Goal: Task Accomplishment & Management: Complete application form

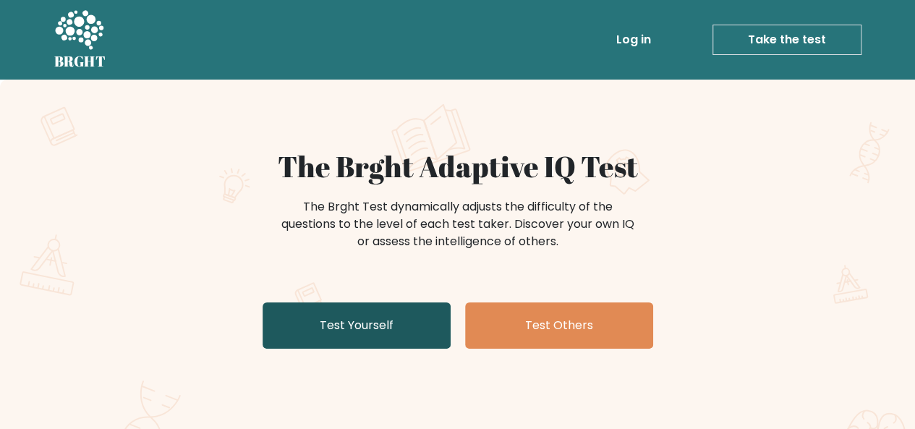
click at [377, 333] on link "Test Yourself" at bounding box center [356, 325] width 188 height 46
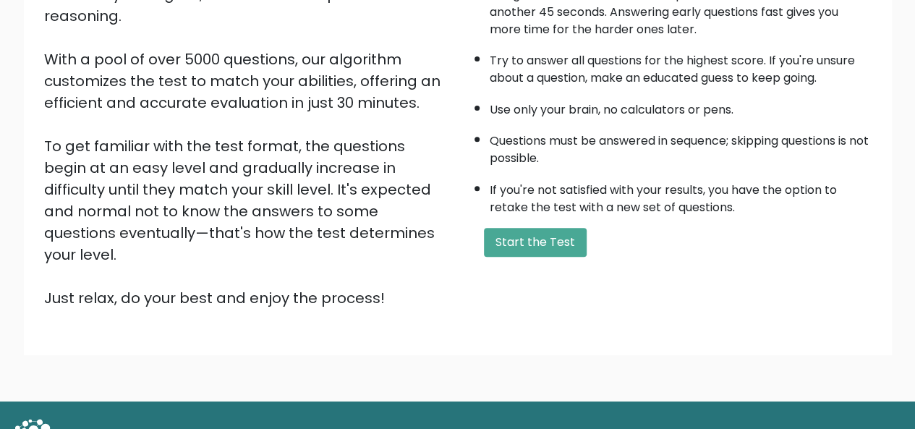
scroll to position [226, 0]
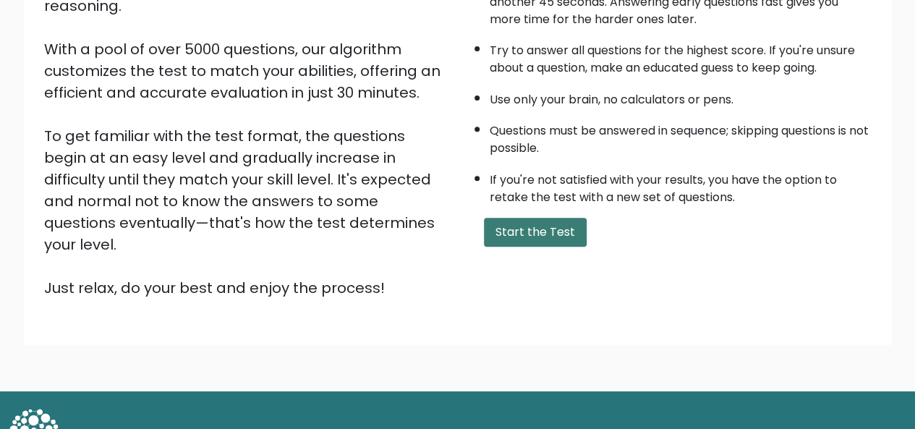
click at [532, 225] on button "Start the Test" at bounding box center [535, 232] width 103 height 29
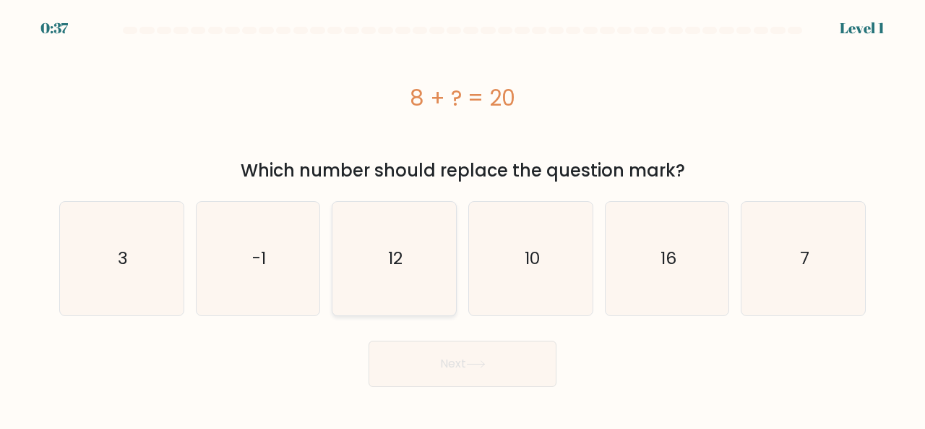
click at [405, 263] on icon "12" at bounding box center [395, 259] width 114 height 114
click at [463, 218] on input "c. 12" at bounding box center [463, 217] width 1 height 4
radio input "true"
click at [438, 355] on button "Next" at bounding box center [463, 364] width 188 height 46
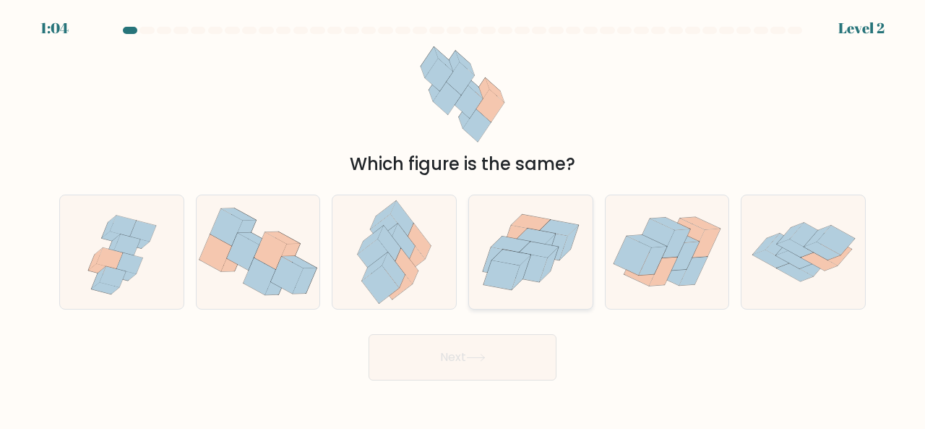
click at [539, 249] on icon at bounding box center [539, 249] width 39 height 16
click at [463, 218] on input "d." at bounding box center [463, 217] width 1 height 4
radio input "true"
click at [487, 352] on button "Next" at bounding box center [463, 357] width 188 height 46
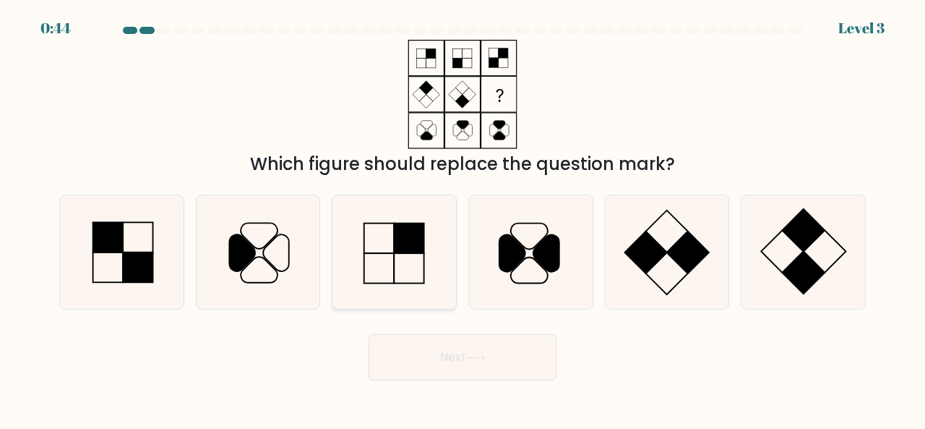
click at [403, 260] on icon at bounding box center [395, 252] width 114 height 114
click at [463, 218] on input "c." at bounding box center [463, 217] width 1 height 4
radio input "true"
click at [508, 362] on button "Next" at bounding box center [463, 357] width 188 height 46
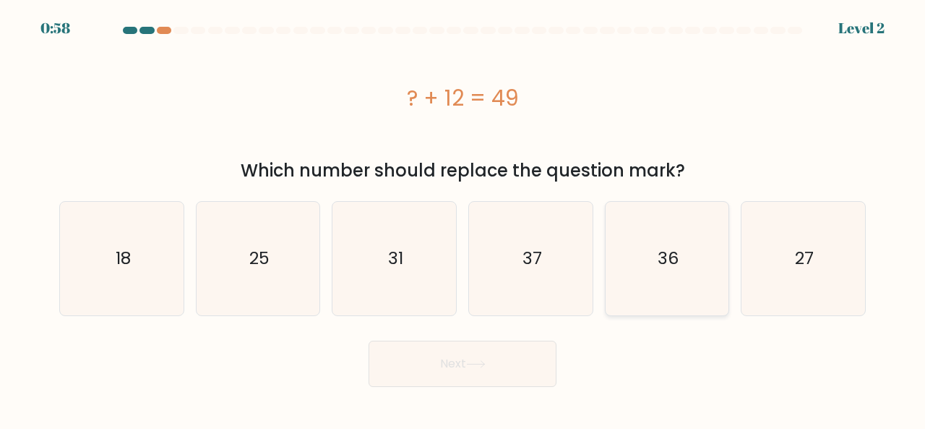
click at [672, 277] on icon "36" at bounding box center [668, 259] width 114 height 114
click at [463, 218] on input "e. 36" at bounding box center [463, 217] width 1 height 4
radio input "true"
click at [493, 362] on button "Next" at bounding box center [463, 364] width 188 height 46
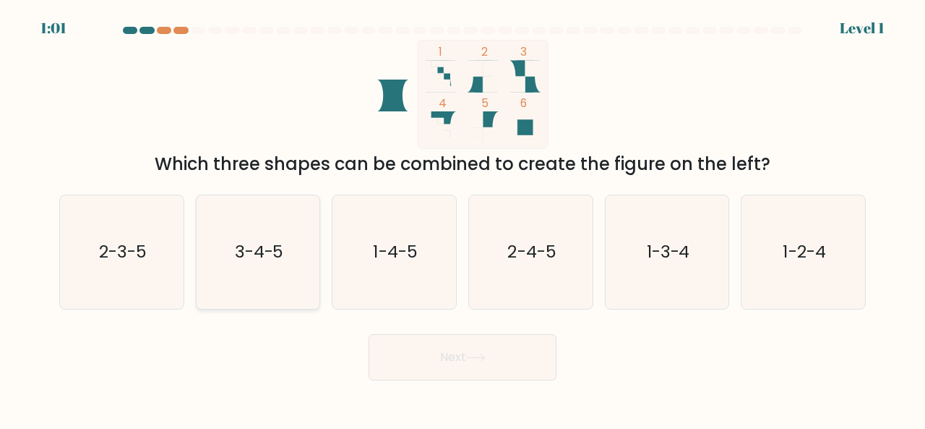
click at [275, 275] on icon "3-4-5" at bounding box center [259, 252] width 114 height 114
click at [463, 218] on input "b. 3-4-5" at bounding box center [463, 217] width 1 height 4
radio input "true"
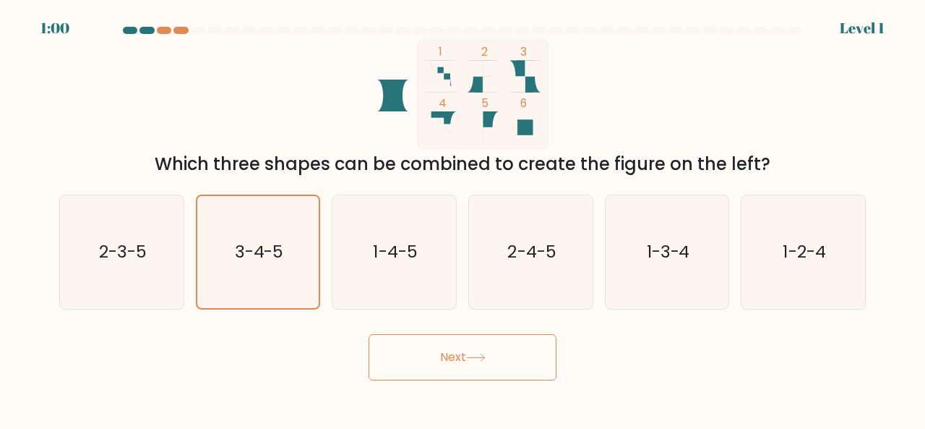
click at [484, 371] on button "Next" at bounding box center [463, 357] width 188 height 46
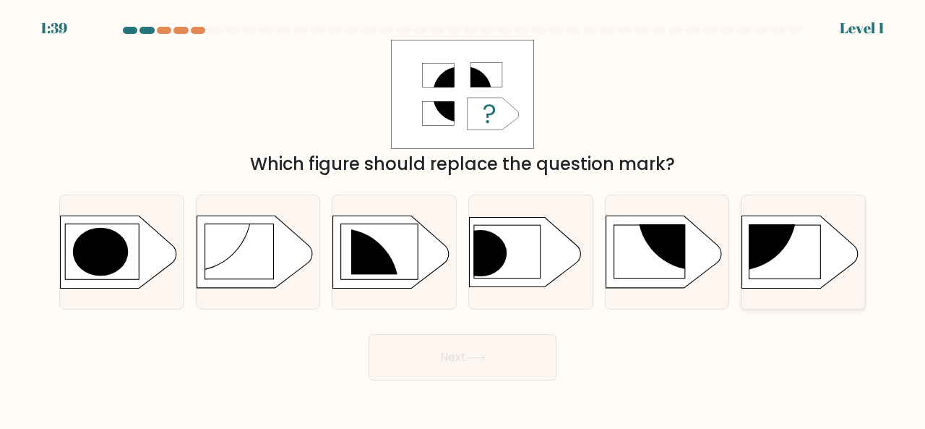
click at [773, 252] on circle at bounding box center [738, 211] width 117 height 117
click at [463, 218] on input "f." at bounding box center [463, 217] width 1 height 4
radio input "true"
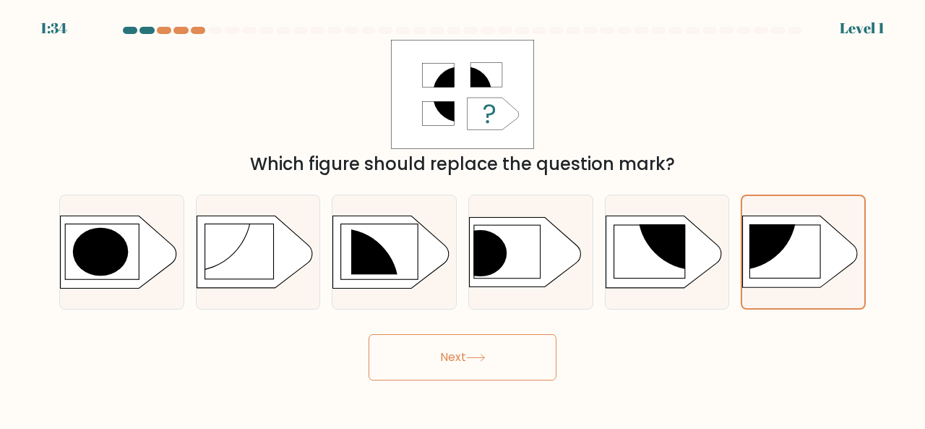
click at [478, 351] on button "Next" at bounding box center [463, 357] width 188 height 46
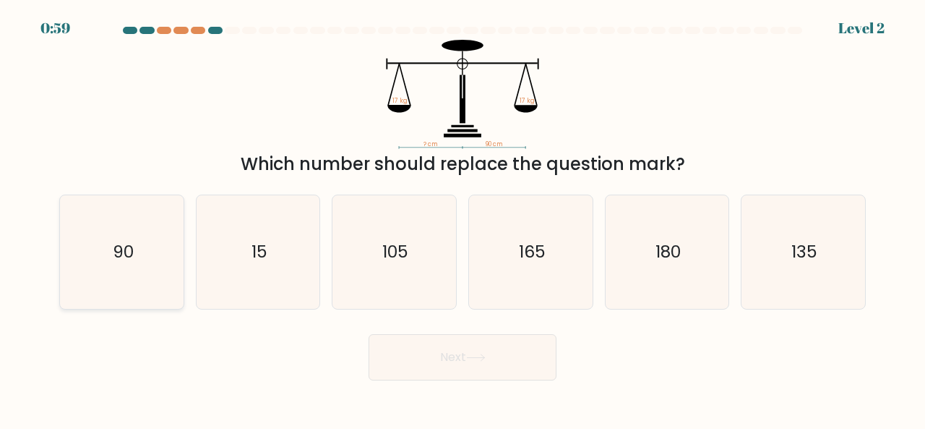
click at [137, 251] on icon "90" at bounding box center [122, 252] width 114 height 114
click at [463, 218] on input "a. 90" at bounding box center [463, 217] width 1 height 4
radio input "true"
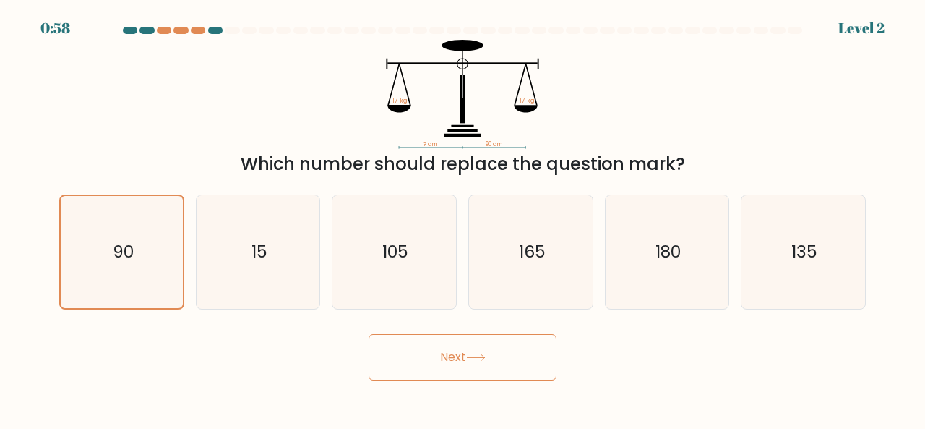
click at [474, 350] on button "Next" at bounding box center [463, 357] width 188 height 46
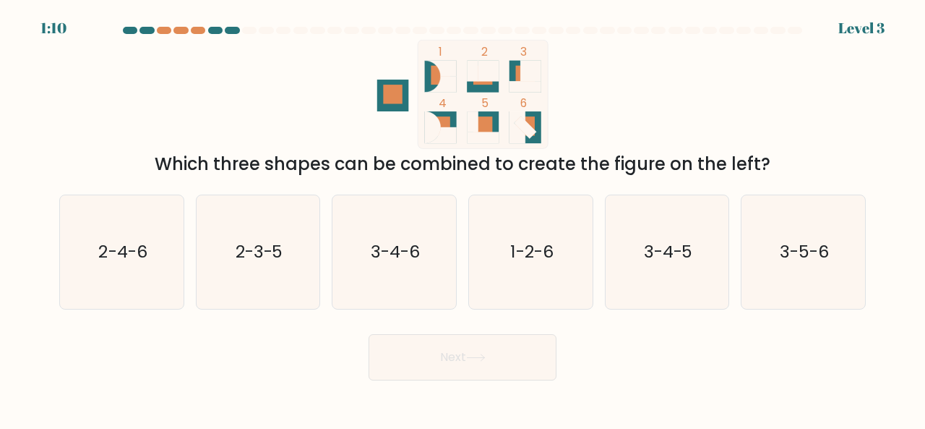
click at [494, 127] on rect at bounding box center [483, 127] width 32 height 32
click at [278, 264] on icon "2-3-5" at bounding box center [259, 252] width 114 height 114
click at [463, 218] on input "b. 2-3-5" at bounding box center [463, 217] width 1 height 4
radio input "true"
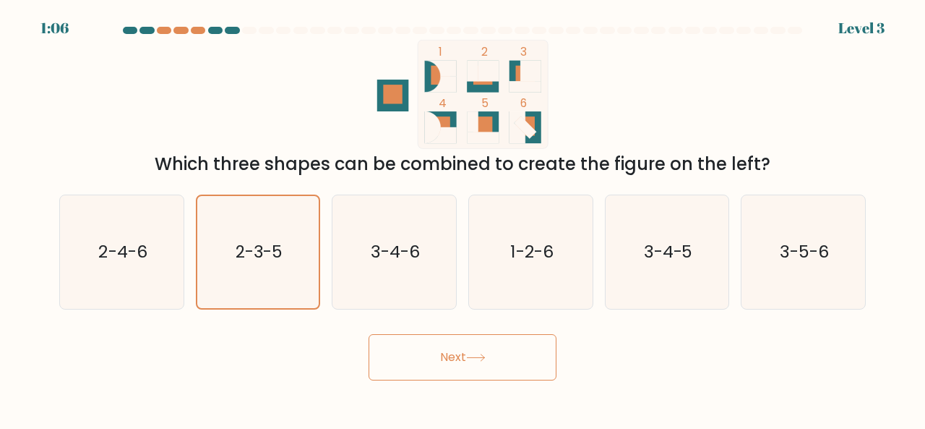
click at [480, 372] on button "Next" at bounding box center [463, 357] width 188 height 46
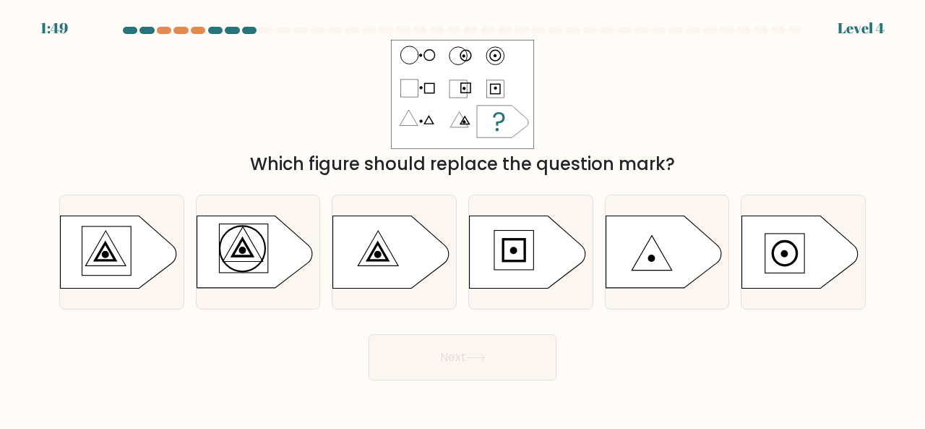
click at [479, 352] on button "Next" at bounding box center [463, 357] width 188 height 46
click at [601, 330] on div "Next" at bounding box center [463, 354] width 824 height 54
click at [371, 270] on icon at bounding box center [391, 251] width 116 height 72
click at [463, 218] on input "c." at bounding box center [463, 217] width 1 height 4
radio input "true"
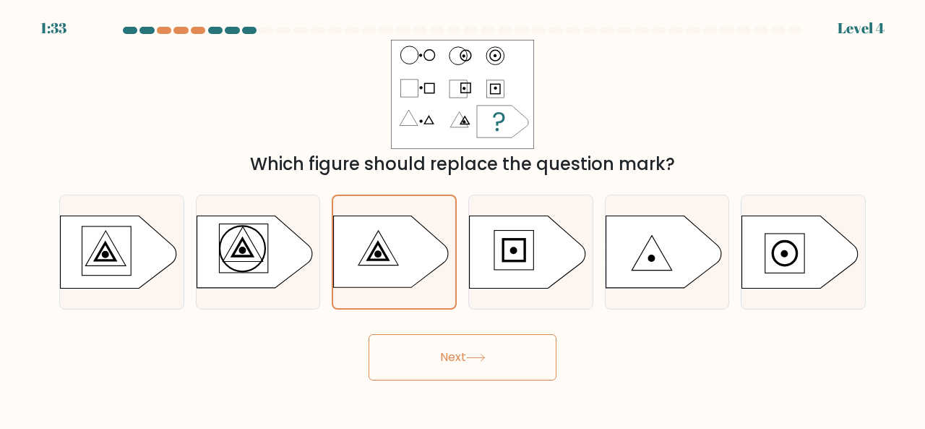
click at [453, 368] on button "Next" at bounding box center [463, 357] width 188 height 46
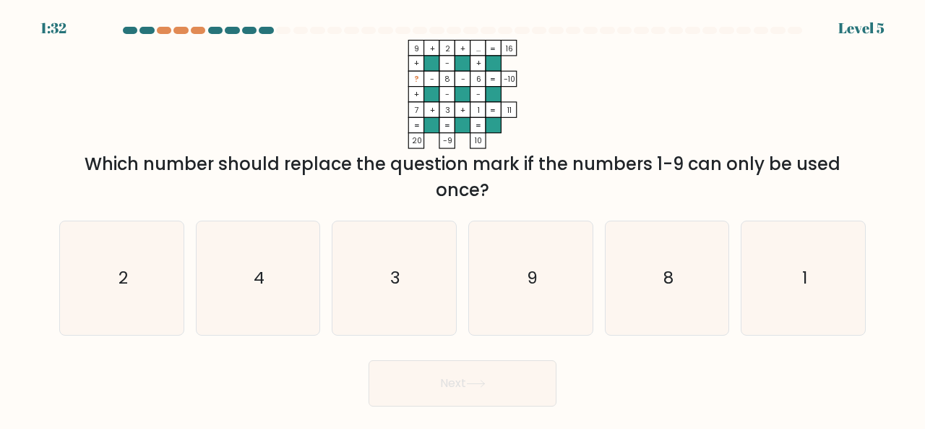
click at [445, 353] on div "Next" at bounding box center [463, 380] width 824 height 54
click at [340, 235] on icon "3" at bounding box center [395, 278] width 114 height 114
click at [463, 218] on input "c. 3" at bounding box center [463, 217] width 1 height 4
radio input "true"
click at [455, 384] on button "Next" at bounding box center [463, 383] width 188 height 46
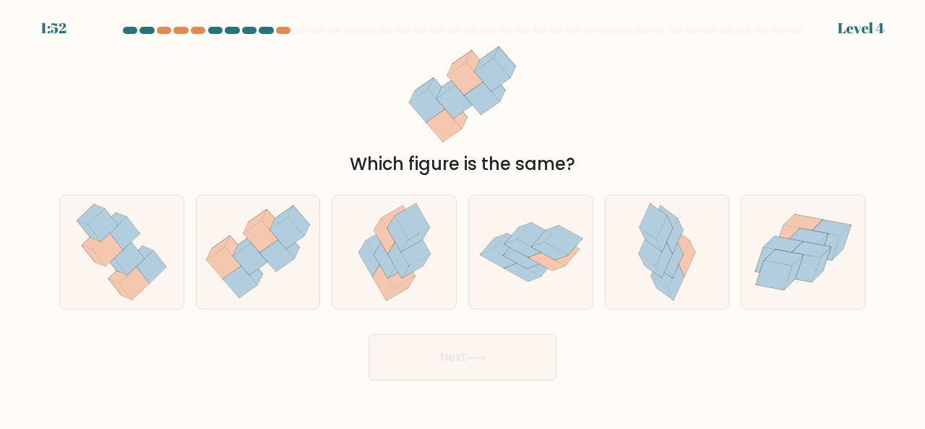
click at [449, 369] on button "Next" at bounding box center [463, 357] width 188 height 46
click at [416, 288] on icon at bounding box center [395, 252] width 94 height 114
click at [463, 218] on input "c." at bounding box center [463, 217] width 1 height 4
radio input "true"
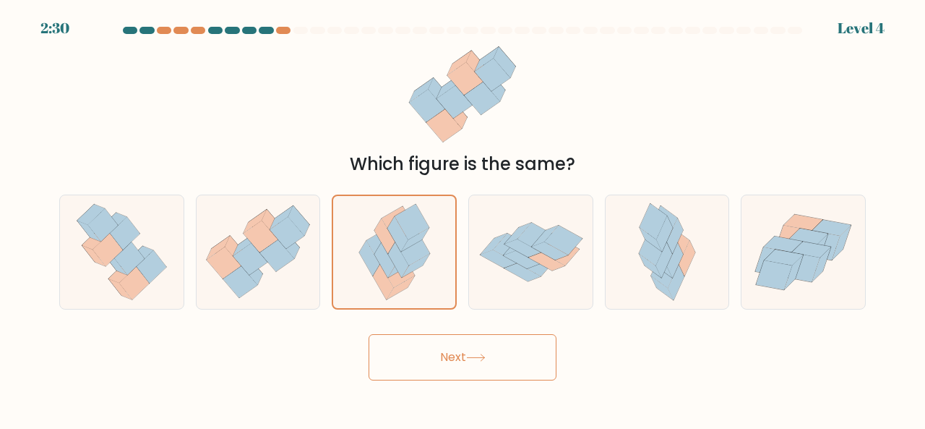
click at [445, 363] on button "Next" at bounding box center [463, 357] width 188 height 46
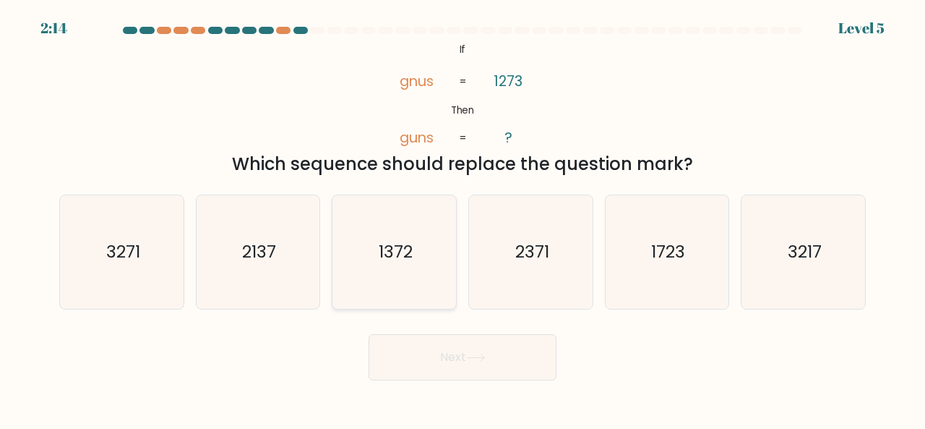
click at [398, 298] on icon "1372" at bounding box center [395, 252] width 114 height 114
click at [418, 335] on button "Next" at bounding box center [463, 357] width 188 height 46
click at [415, 354] on button "Next" at bounding box center [463, 357] width 188 height 46
click at [484, 357] on icon at bounding box center [475, 357] width 17 height 7
click at [418, 288] on icon "1372" at bounding box center [395, 252] width 114 height 114
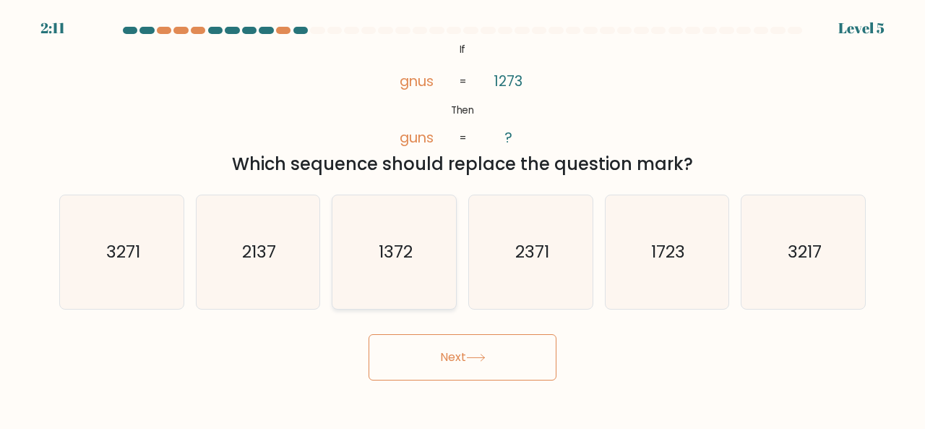
click at [463, 218] on input "c. 1372" at bounding box center [463, 217] width 1 height 4
radio input "true"
click at [487, 376] on button "Next" at bounding box center [463, 357] width 188 height 46
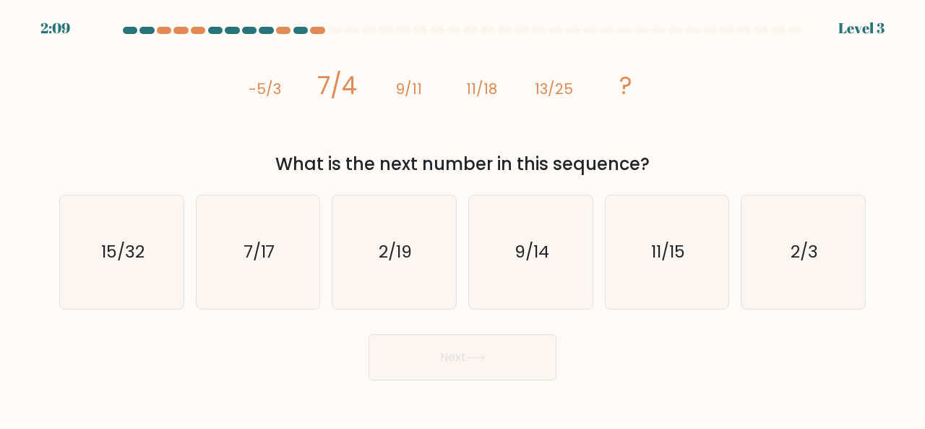
click at [477, 362] on button "Next" at bounding box center [463, 357] width 188 height 46
click at [723, 101] on div "image/svg+xml -5/3 7/4 9/11 11/18 13/25 ? What is the next number in this seque…" at bounding box center [463, 108] width 824 height 137
click at [100, 266] on icon "15/32" at bounding box center [122, 252] width 114 height 114
click at [463, 218] on input "a. 15/32" at bounding box center [463, 217] width 1 height 4
radio input "true"
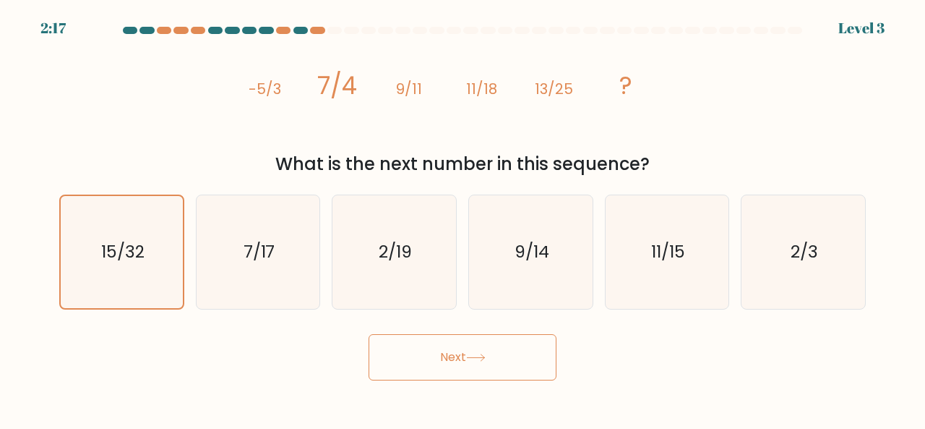
click at [500, 360] on button "Next" at bounding box center [463, 357] width 188 height 46
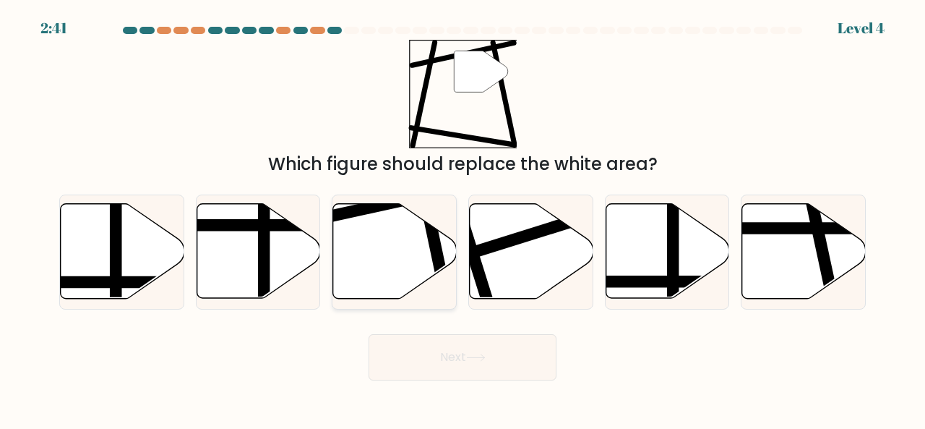
click at [404, 269] on icon at bounding box center [395, 251] width 124 height 95
click at [463, 218] on input "c." at bounding box center [463, 217] width 1 height 4
radio input "true"
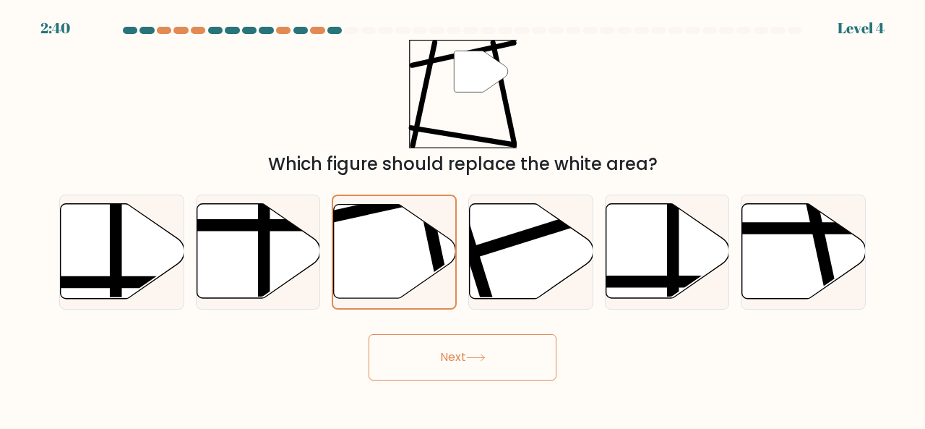
click at [424, 347] on button "Next" at bounding box center [463, 357] width 188 height 46
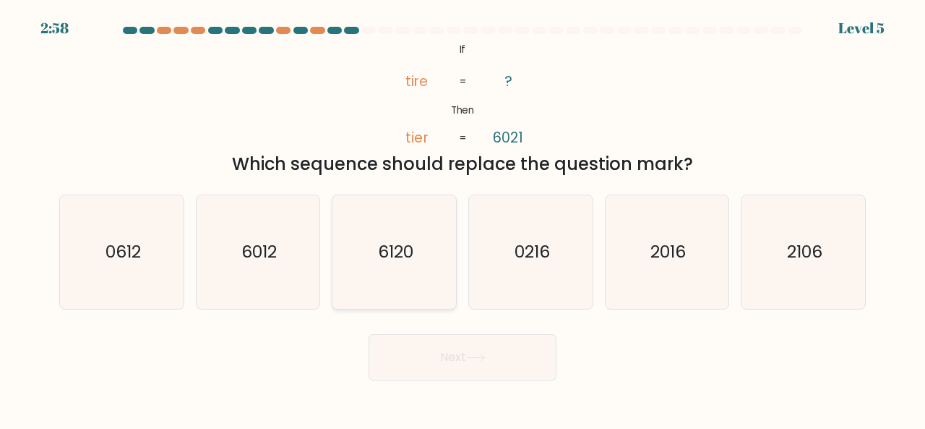
drag, startPoint x: 405, startPoint y: 257, endPoint x: 424, endPoint y: 294, distance: 42.0
click at [409, 260] on text "6120" at bounding box center [395, 251] width 35 height 24
click at [420, 280] on icon "6120" at bounding box center [395, 252] width 114 height 114
click at [463, 218] on input "c. 6120" at bounding box center [463, 217] width 1 height 4
radio input "true"
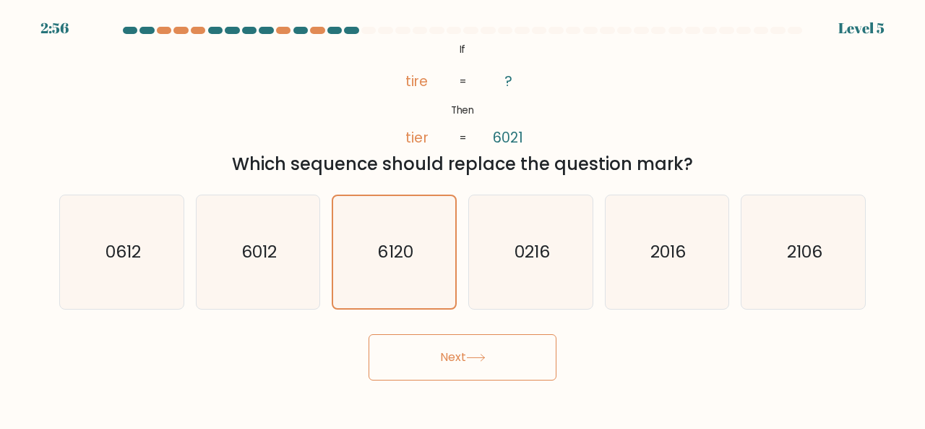
click at [461, 372] on button "Next" at bounding box center [463, 357] width 188 height 46
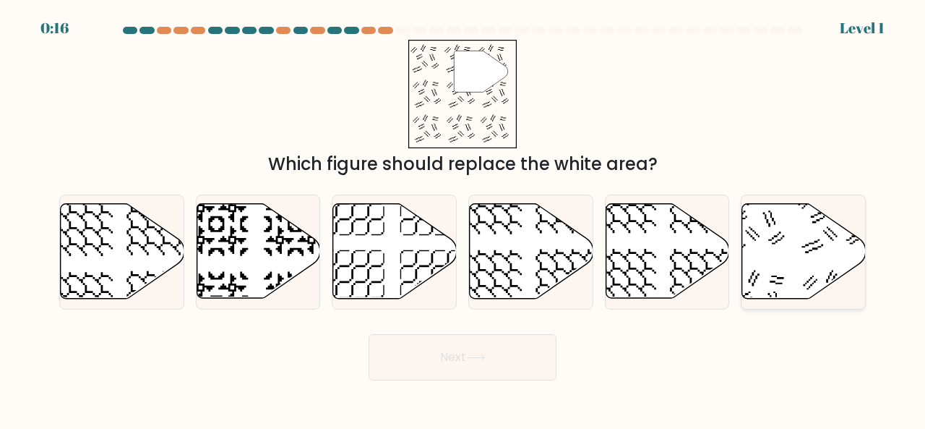
click at [753, 264] on icon at bounding box center [805, 251] width 124 height 95
click at [463, 218] on input "f." at bounding box center [463, 217] width 1 height 4
radio input "true"
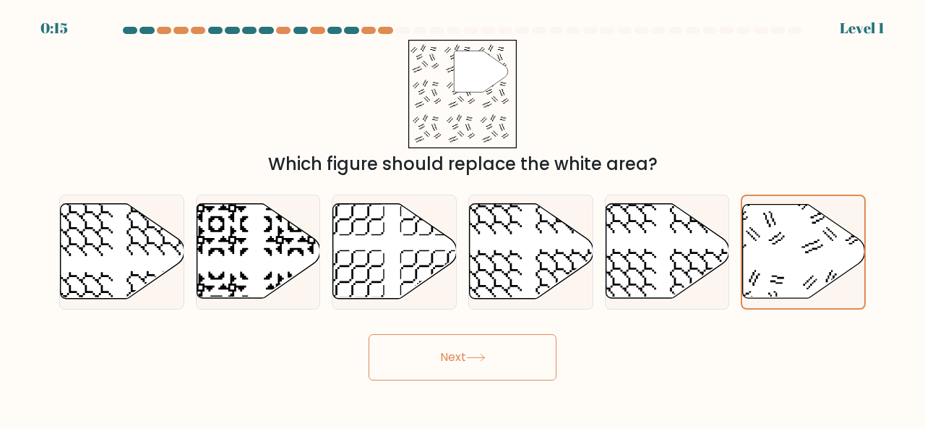
click at [513, 351] on button "Next" at bounding box center [463, 357] width 188 height 46
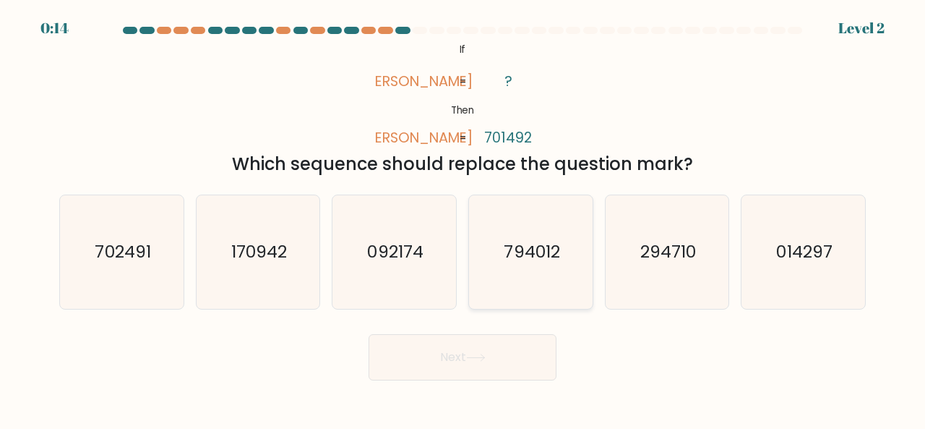
click at [552, 253] on text "794012" at bounding box center [532, 251] width 56 height 24
click at [463, 218] on input "d. 794012" at bounding box center [463, 217] width 1 height 4
radio input "true"
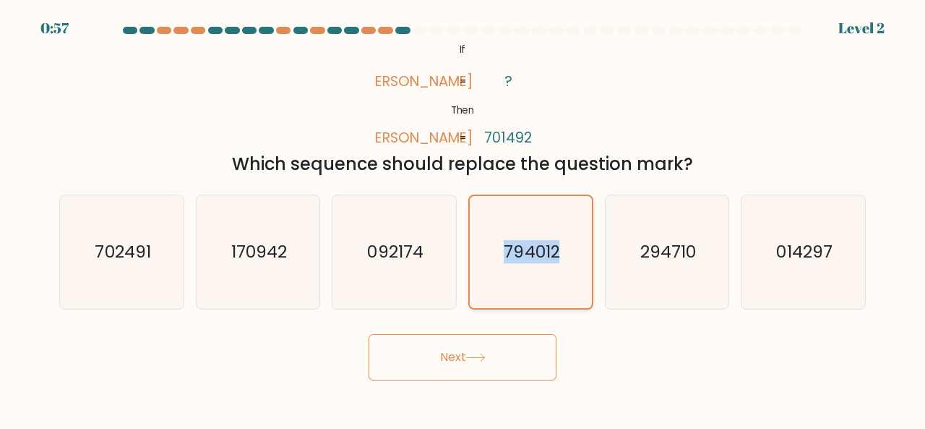
click at [552, 252] on text "794012" at bounding box center [532, 251] width 56 height 23
click at [463, 218] on input "d. 794012" at bounding box center [463, 217] width 1 height 4
click at [552, 252] on text "794012" at bounding box center [532, 251] width 56 height 23
click at [463, 218] on input "d. 794012" at bounding box center [463, 217] width 1 height 4
click at [653, 249] on text "294710" at bounding box center [669, 251] width 56 height 24
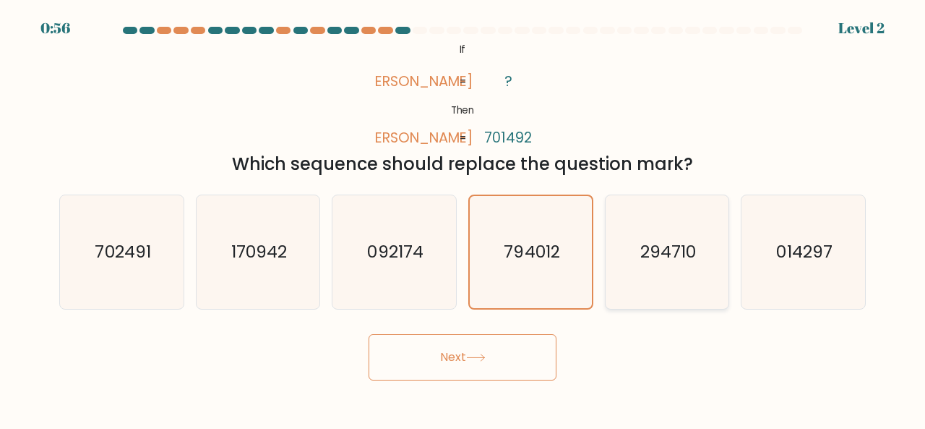
click at [463, 218] on input "e. 294710" at bounding box center [463, 217] width 1 height 4
radio input "true"
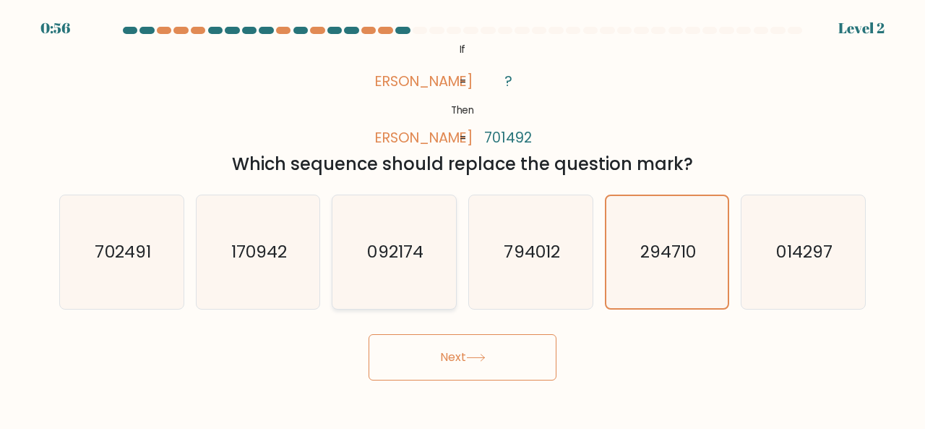
click at [393, 275] on icon "092174" at bounding box center [395, 252] width 114 height 114
click at [463, 218] on input "c. 092174" at bounding box center [463, 217] width 1 height 4
radio input "true"
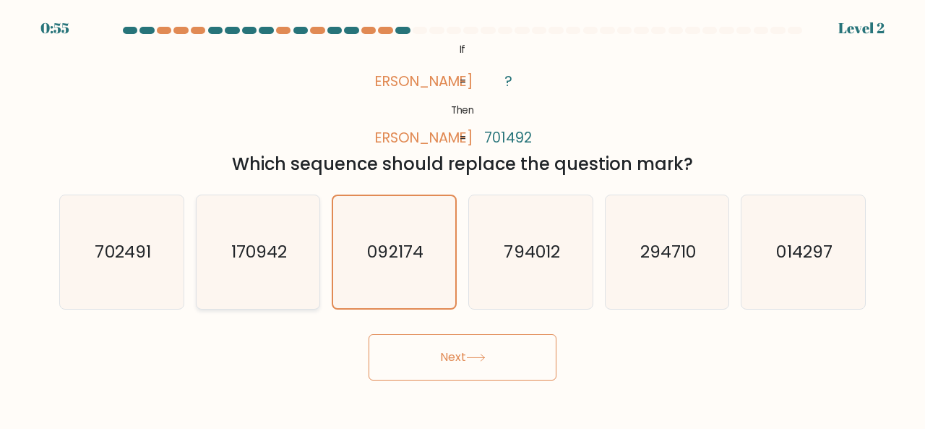
click at [270, 260] on text "170942" at bounding box center [259, 251] width 56 height 24
click at [463, 218] on input "b. 170942" at bounding box center [463, 217] width 1 height 4
radio input "true"
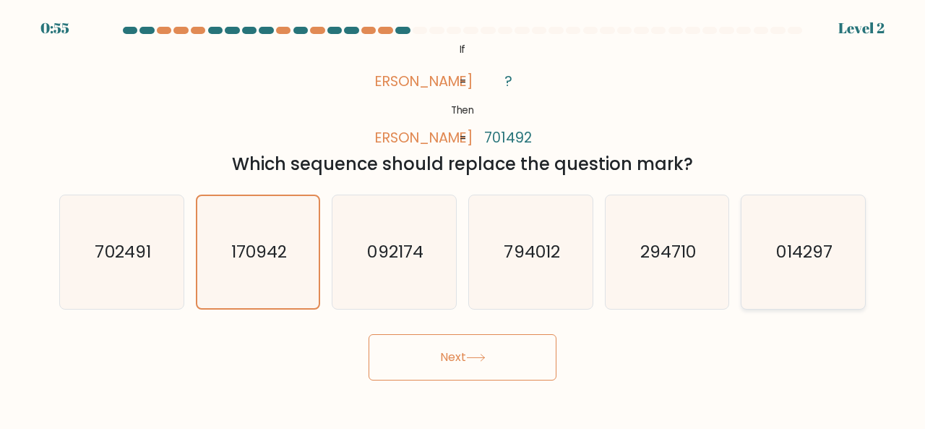
click at [800, 239] on icon "014297" at bounding box center [804, 252] width 114 height 114
click at [463, 218] on input "f. 014297" at bounding box center [463, 217] width 1 height 4
radio input "true"
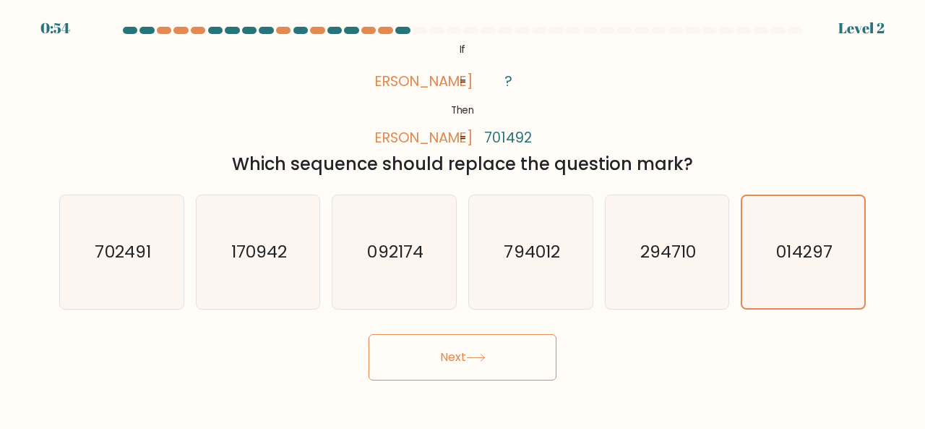
click at [456, 369] on button "Next" at bounding box center [463, 357] width 188 height 46
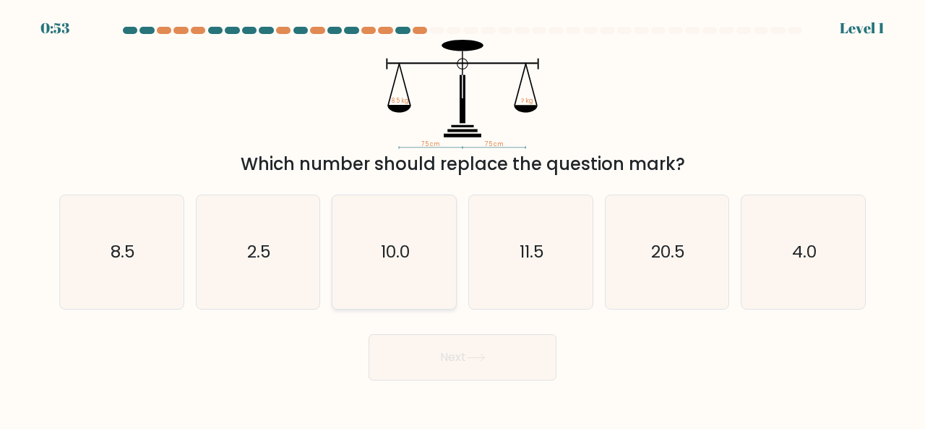
click at [390, 260] on text "10.0" at bounding box center [395, 251] width 29 height 24
click at [463, 218] on input "c. 10.0" at bounding box center [463, 217] width 1 height 4
radio input "true"
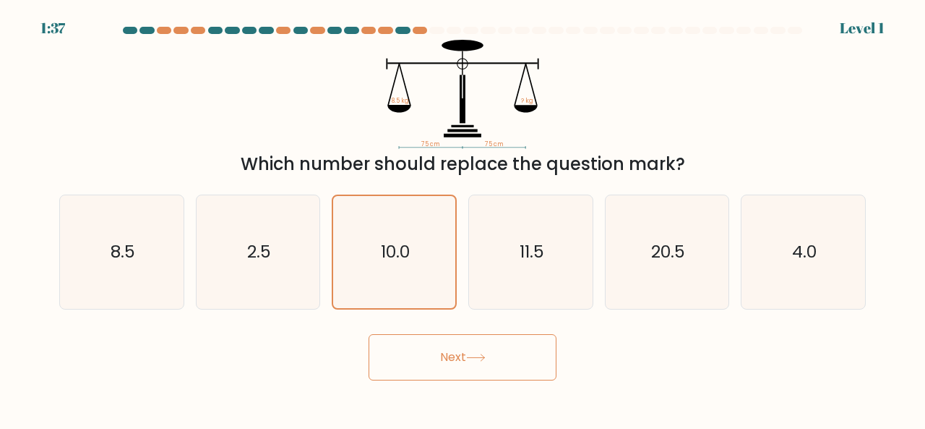
click at [460, 374] on button "Next" at bounding box center [463, 357] width 188 height 46
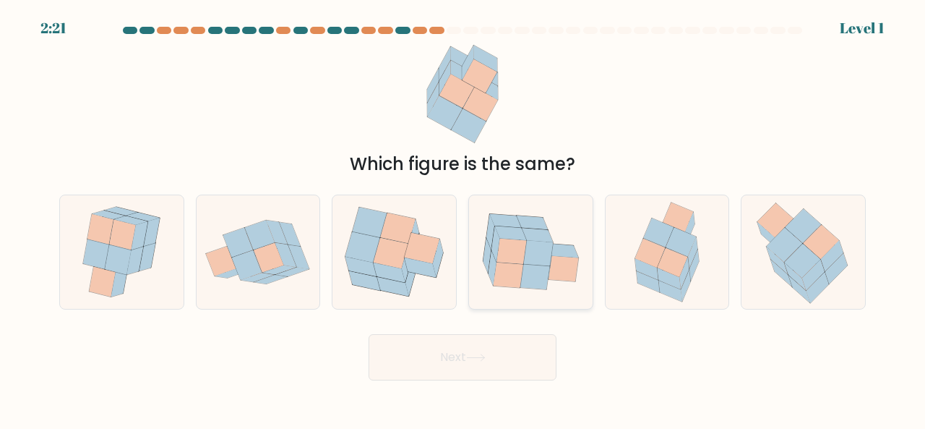
click at [555, 251] on icon at bounding box center [563, 251] width 32 height 14
click at [463, 218] on input "d." at bounding box center [463, 217] width 1 height 4
radio input "true"
click at [428, 369] on button "Next" at bounding box center [463, 357] width 188 height 46
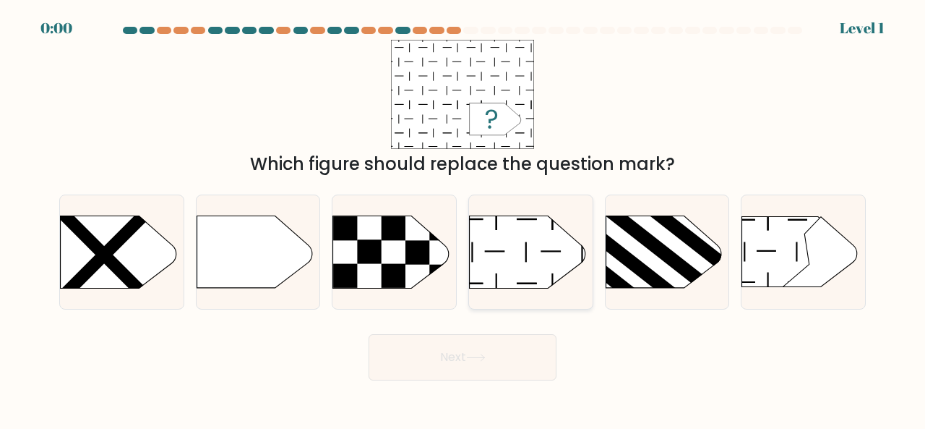
click at [495, 255] on icon at bounding box center [528, 251] width 116 height 72
click at [463, 218] on input "d." at bounding box center [463, 217] width 1 height 4
radio input "true"
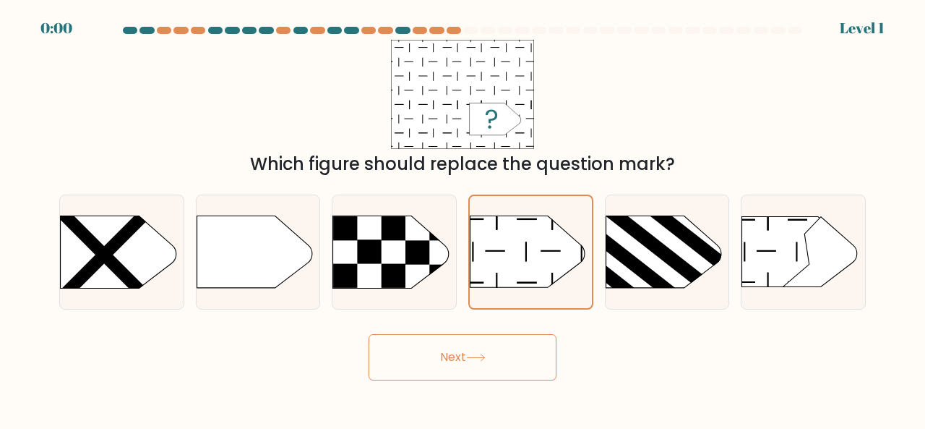
click at [477, 342] on button "Next" at bounding box center [463, 357] width 188 height 46
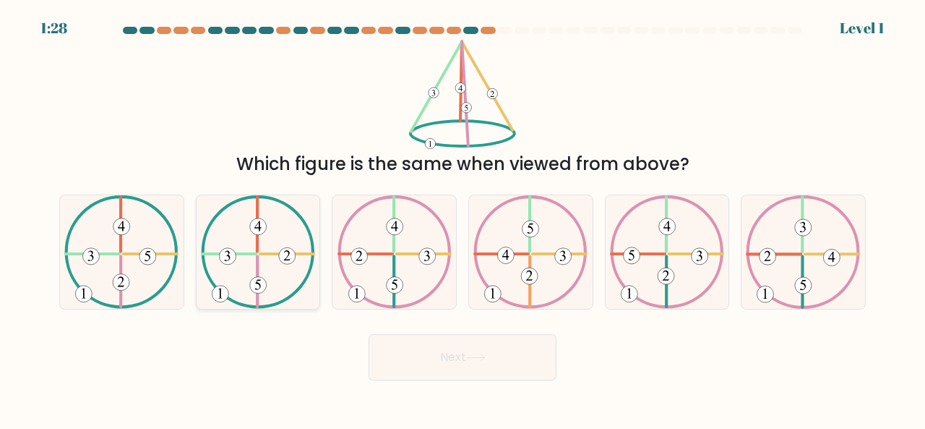
click at [257, 256] on 130 at bounding box center [257, 281] width 0 height 51
click at [463, 218] on input "b." at bounding box center [463, 217] width 1 height 4
radio input "true"
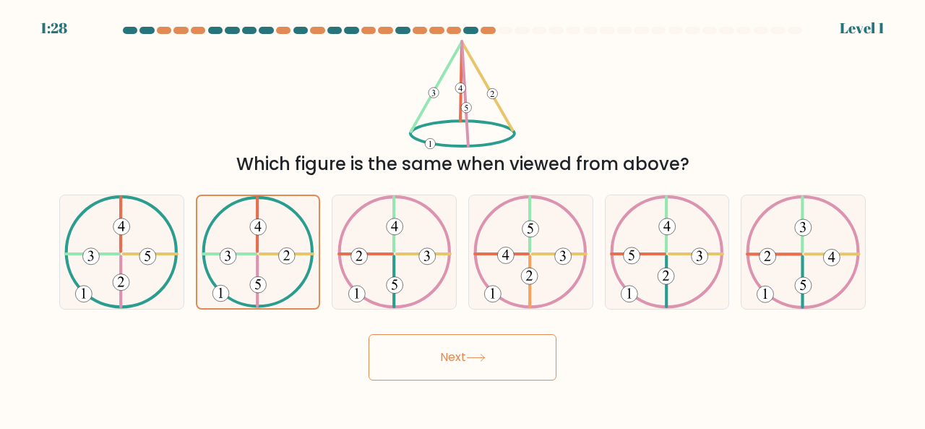
click at [427, 351] on button "Next" at bounding box center [463, 357] width 188 height 46
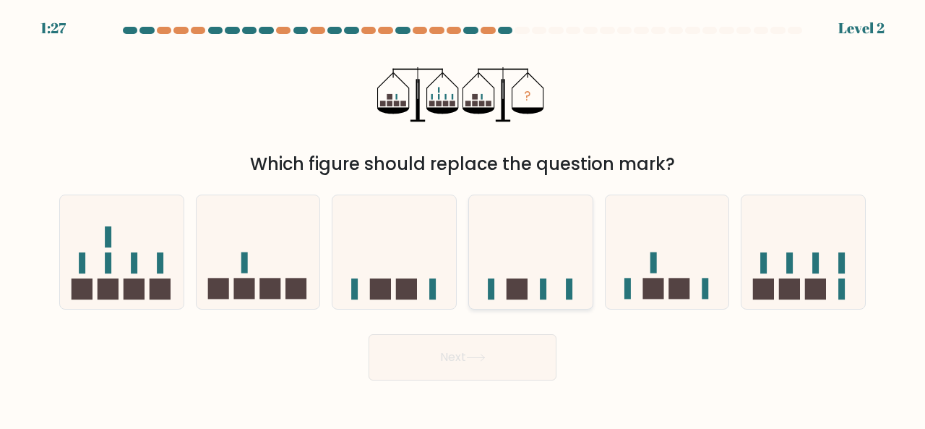
click at [511, 288] on rect at bounding box center [517, 288] width 21 height 21
click at [463, 218] on input "d." at bounding box center [463, 217] width 1 height 4
radio input "true"
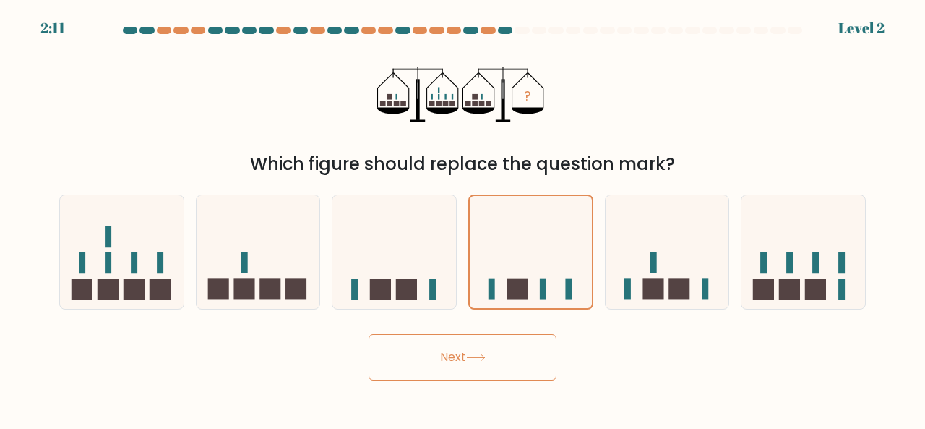
click at [492, 335] on button "Next" at bounding box center [463, 357] width 188 height 46
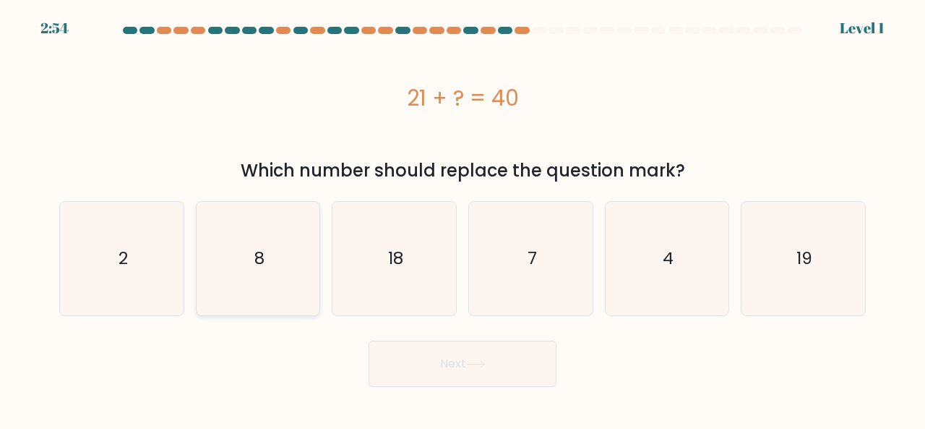
click at [309, 275] on icon "8" at bounding box center [259, 259] width 114 height 114
click at [463, 218] on input "b. 8" at bounding box center [463, 217] width 1 height 4
radio input "true"
drag, startPoint x: 408, startPoint y: 369, endPoint x: 460, endPoint y: 358, distance: 53.2
click at [408, 373] on button "Next" at bounding box center [463, 364] width 188 height 46
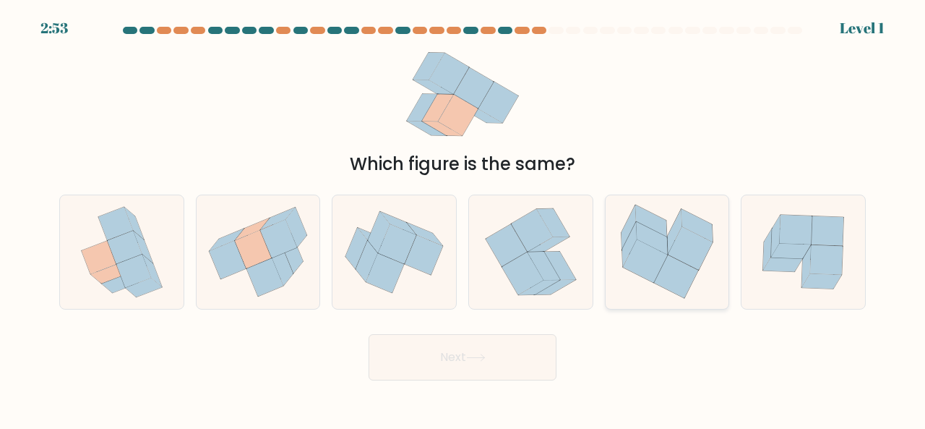
click at [673, 290] on icon at bounding box center [676, 276] width 45 height 43
click at [463, 218] on input "e." at bounding box center [463, 217] width 1 height 4
radio input "true"
click at [508, 350] on button "Next" at bounding box center [463, 357] width 188 height 46
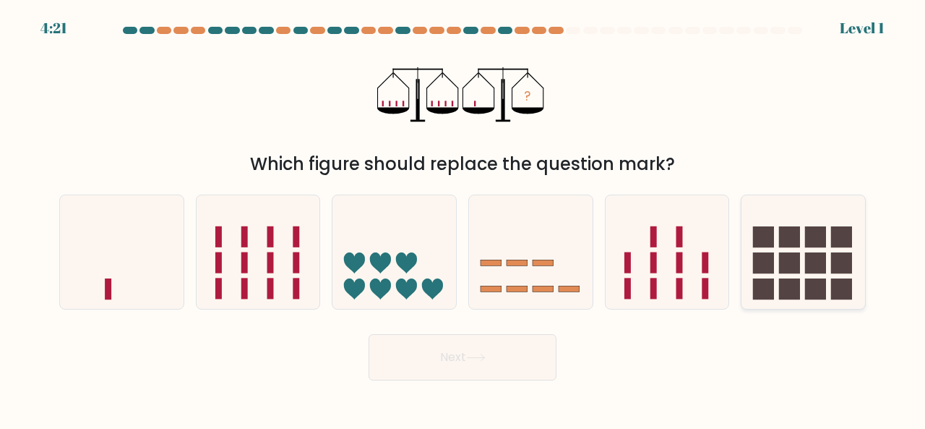
click at [743, 260] on icon at bounding box center [804, 251] width 124 height 102
click at [463, 218] on input "f." at bounding box center [463, 217] width 1 height 4
radio input "true"
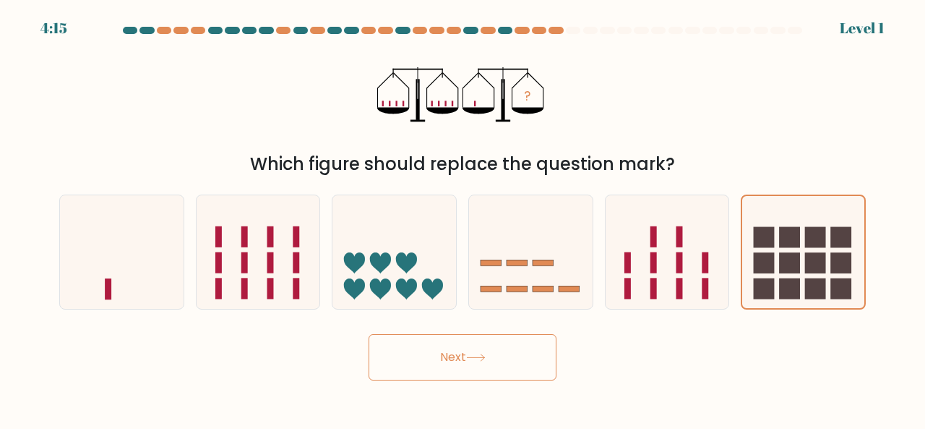
click at [464, 293] on div "d." at bounding box center [531, 251] width 137 height 115
click at [509, 302] on icon at bounding box center [531, 251] width 124 height 102
click at [463, 218] on input "d." at bounding box center [463, 217] width 1 height 4
radio input "true"
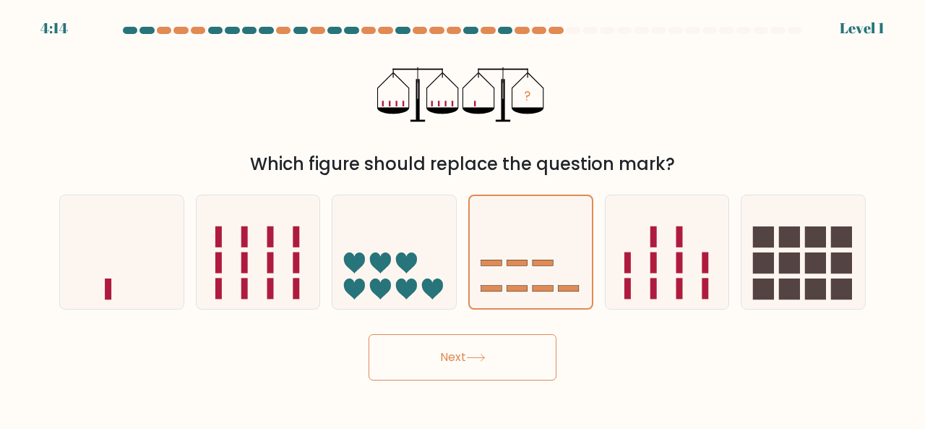
click at [469, 368] on button "Next" at bounding box center [463, 357] width 188 height 46
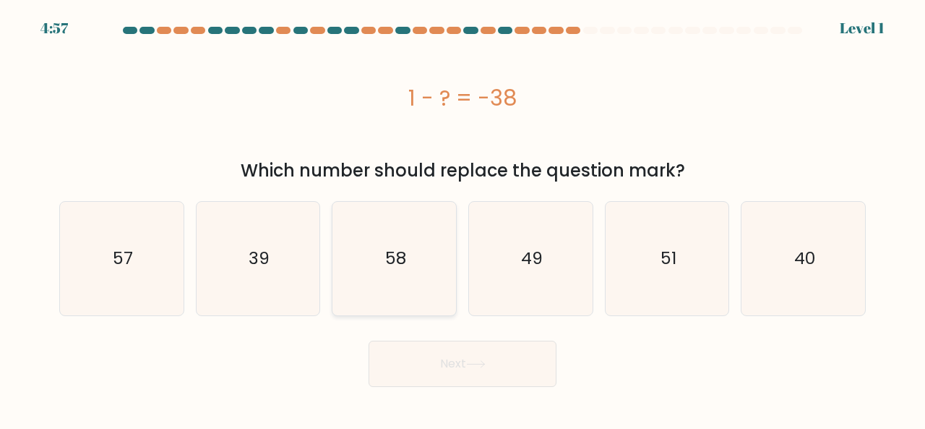
click at [392, 258] on text "58" at bounding box center [395, 259] width 21 height 24
click at [463, 218] on input "c. 58" at bounding box center [463, 217] width 1 height 4
radio input "true"
drag, startPoint x: 437, startPoint y: 379, endPoint x: 450, endPoint y: 369, distance: 16.5
click at [437, 380] on button "Next" at bounding box center [463, 364] width 188 height 46
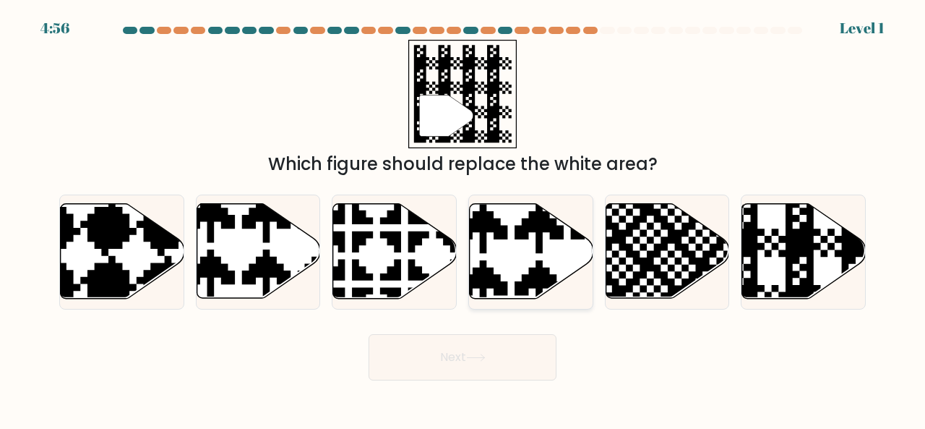
click at [565, 292] on icon at bounding box center [531, 251] width 124 height 96
click at [463, 218] on input "d." at bounding box center [463, 217] width 1 height 4
radio input "true"
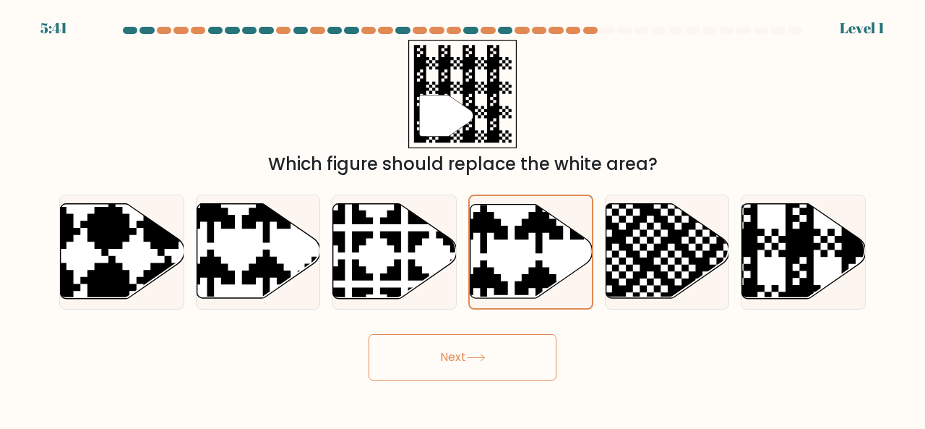
click at [489, 364] on button "Next" at bounding box center [463, 357] width 188 height 46
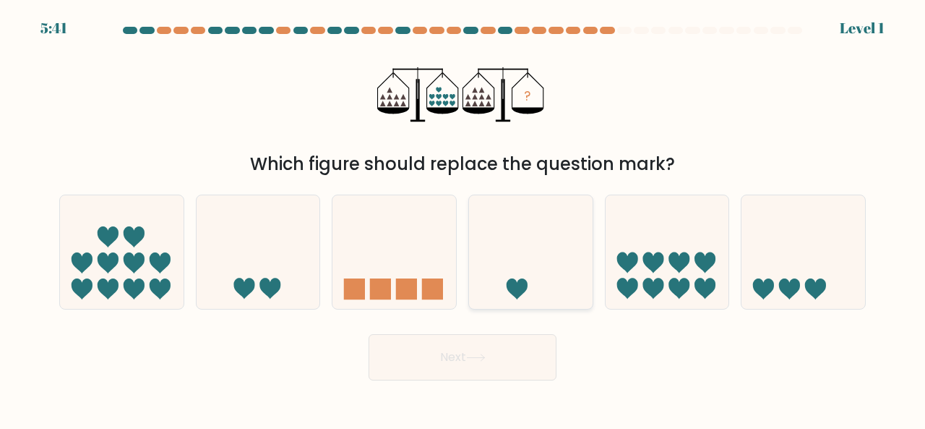
click at [647, 262] on icon at bounding box center [653, 262] width 21 height 21
click at [463, 218] on input "e." at bounding box center [463, 217] width 1 height 4
radio input "true"
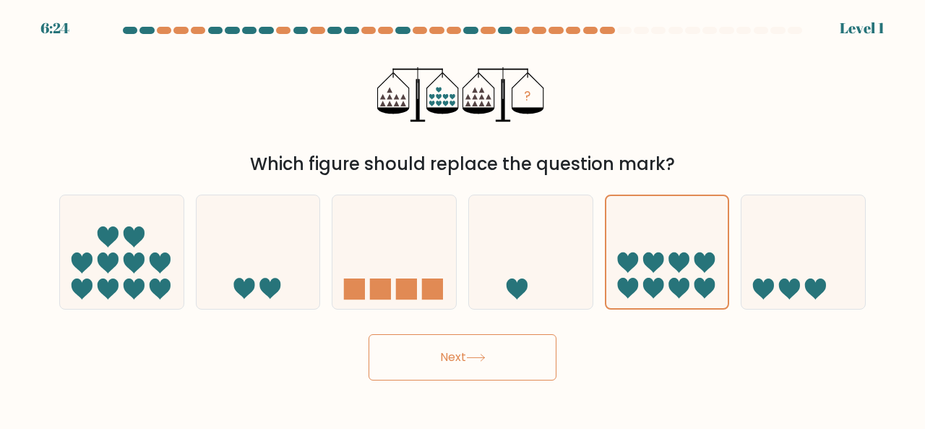
click at [500, 349] on button "Next" at bounding box center [463, 357] width 188 height 46
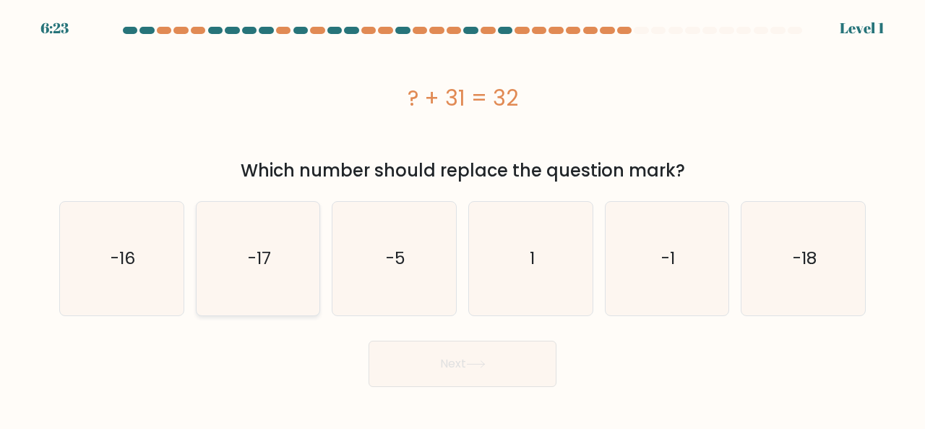
drag, startPoint x: 231, startPoint y: 253, endPoint x: 250, endPoint y: 259, distance: 20.4
click at [231, 252] on icon "-17" at bounding box center [259, 259] width 114 height 114
click at [463, 218] on input "b. -17" at bounding box center [463, 217] width 1 height 4
radio input "true"
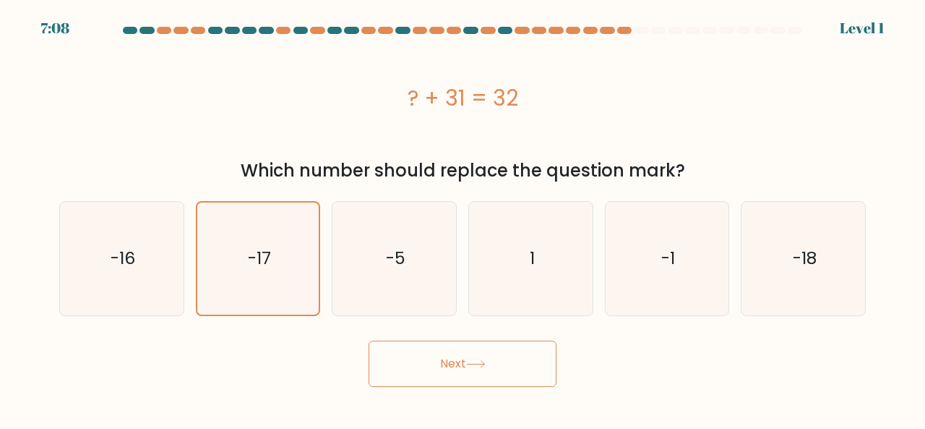
drag, startPoint x: 418, startPoint y: 368, endPoint x: 431, endPoint y: 368, distance: 13.0
click at [419, 369] on button "Next" at bounding box center [463, 364] width 188 height 46
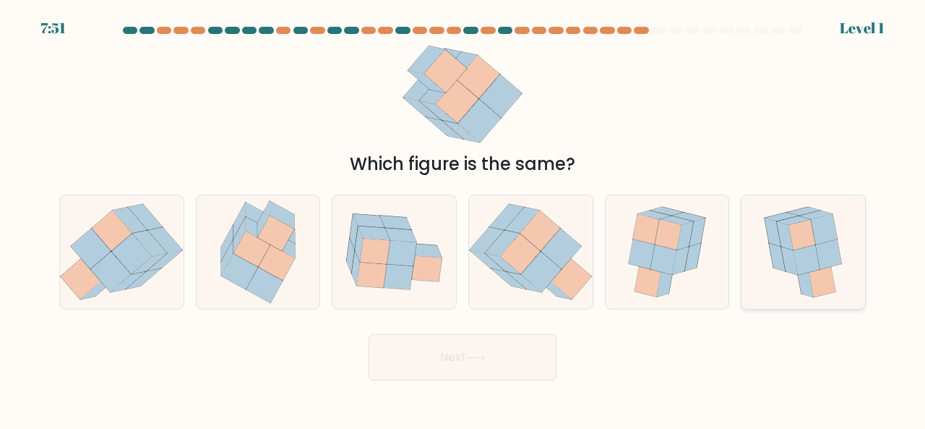
click at [771, 270] on icon at bounding box center [803, 252] width 94 height 114
click at [463, 218] on input "f." at bounding box center [463, 217] width 1 height 4
radio input "true"
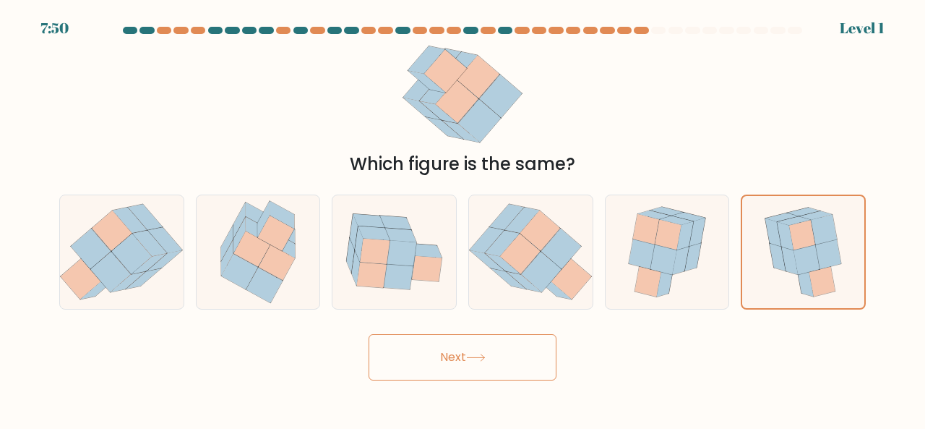
click at [491, 356] on button "Next" at bounding box center [463, 357] width 188 height 46
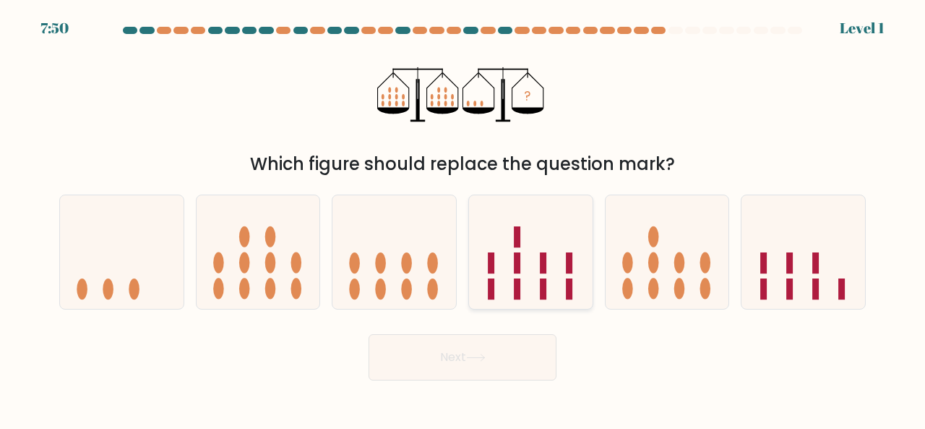
click at [528, 291] on icon at bounding box center [531, 251] width 124 height 102
click at [463, 218] on input "d." at bounding box center [463, 217] width 1 height 4
radio input "true"
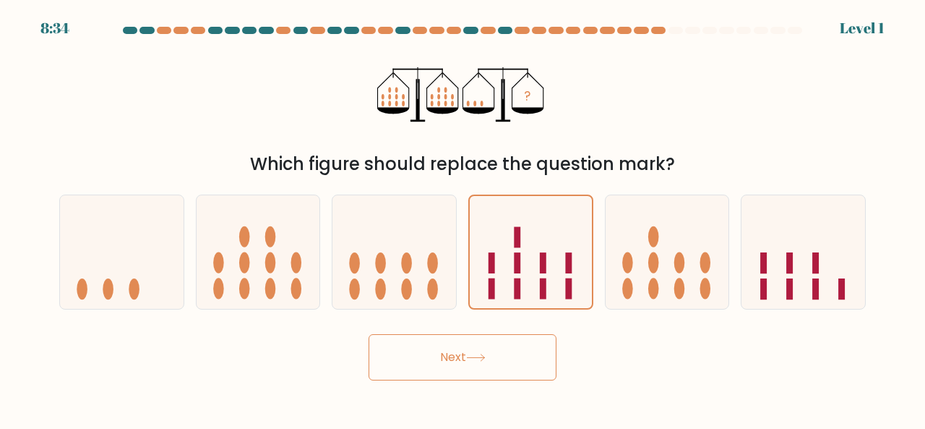
click at [517, 351] on button "Next" at bounding box center [463, 357] width 188 height 46
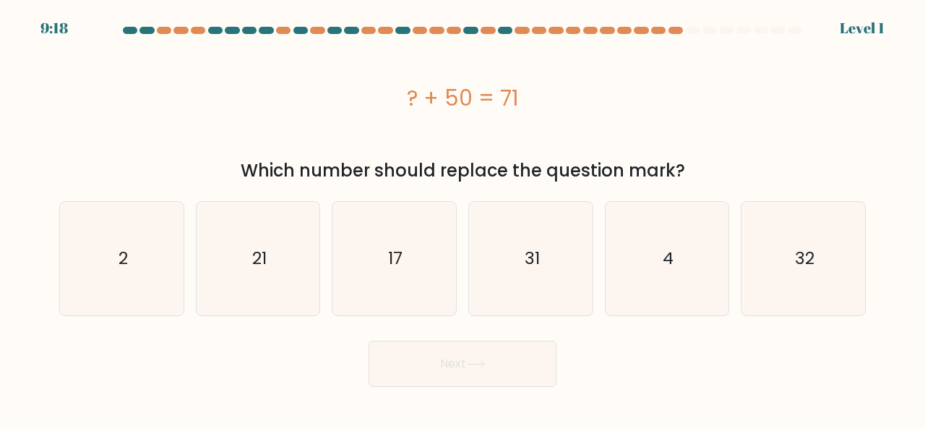
click at [685, 260] on icon "4" at bounding box center [668, 259] width 114 height 114
click at [463, 218] on input "e. 4" at bounding box center [463, 217] width 1 height 4
radio input "true"
click at [513, 355] on button "Next" at bounding box center [463, 364] width 188 height 46
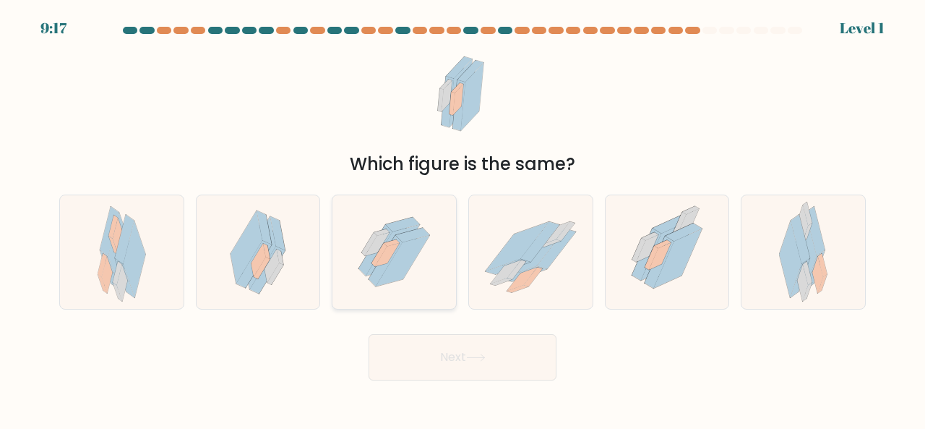
click at [333, 255] on div at bounding box center [394, 251] width 125 height 115
click at [463, 218] on input "c." at bounding box center [463, 217] width 1 height 4
radio input "true"
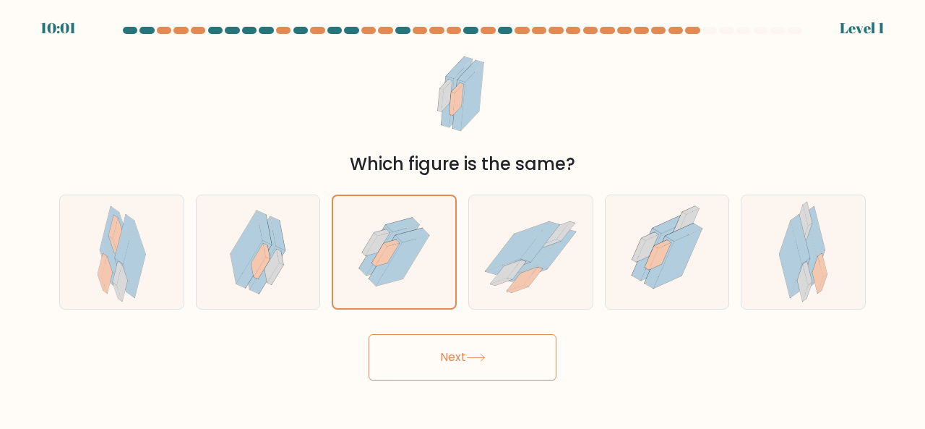
click at [468, 358] on button "Next" at bounding box center [463, 357] width 188 height 46
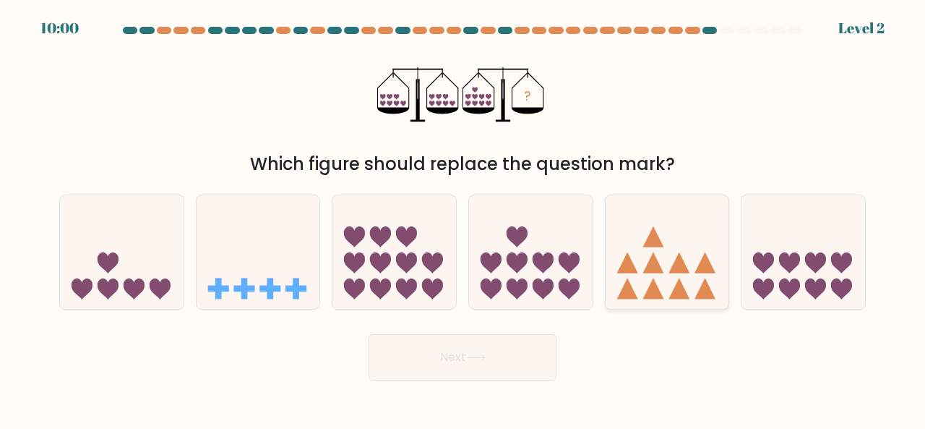
click at [650, 274] on icon at bounding box center [668, 251] width 124 height 102
click at [463, 218] on input "e." at bounding box center [463, 217] width 1 height 4
radio input "true"
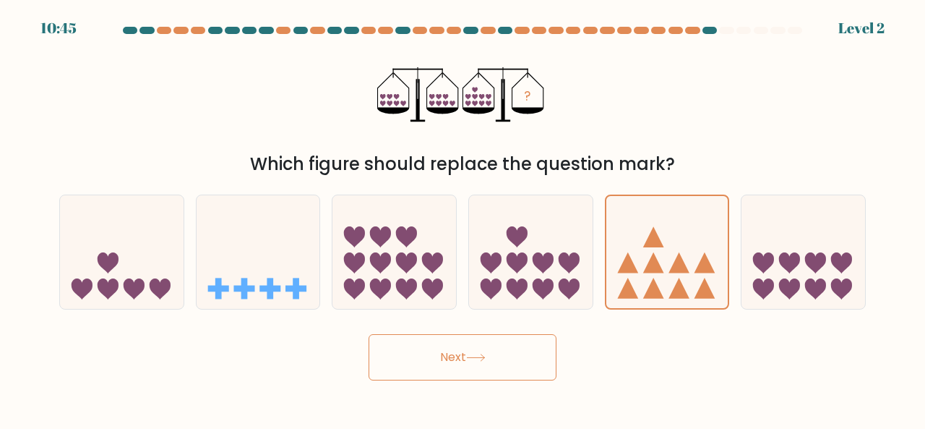
click at [529, 343] on button "Next" at bounding box center [463, 357] width 188 height 46
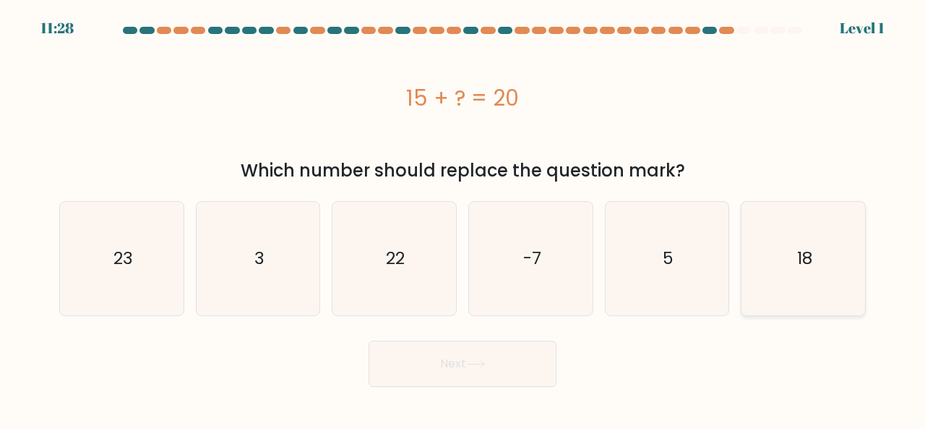
click at [763, 268] on icon "18" at bounding box center [804, 259] width 114 height 114
click at [463, 218] on input "f. 18" at bounding box center [463, 217] width 1 height 4
radio input "true"
click at [525, 358] on button "Next" at bounding box center [463, 364] width 188 height 46
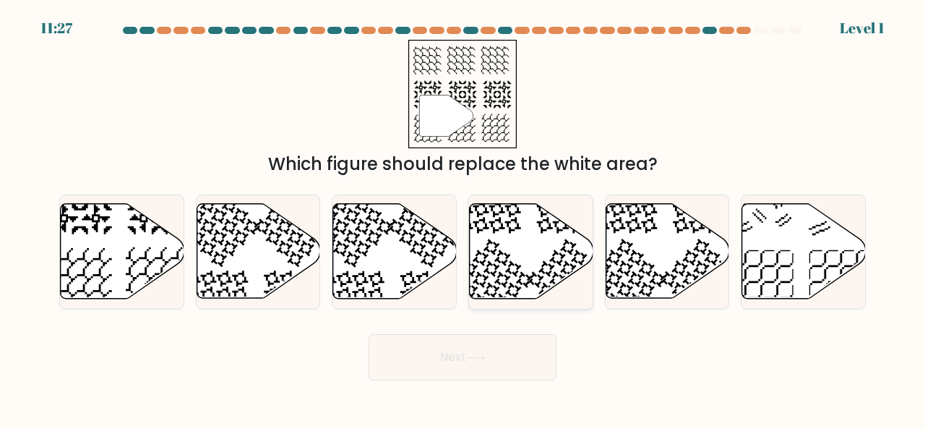
click at [523, 291] on icon at bounding box center [532, 251] width 124 height 95
click at [463, 218] on input "d." at bounding box center [463, 217] width 1 height 4
radio input "true"
click at [495, 356] on button "Next" at bounding box center [463, 357] width 188 height 46
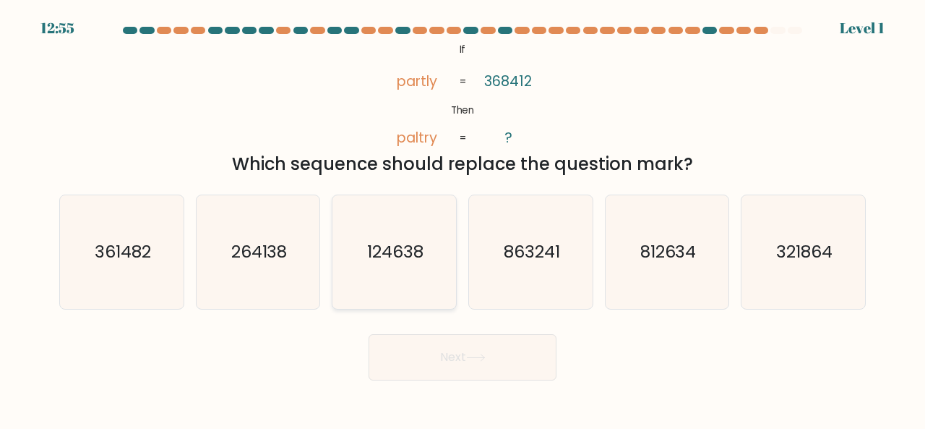
drag, startPoint x: 396, startPoint y: 262, endPoint x: 422, endPoint y: 292, distance: 39.4
click at [396, 262] on text "124638" at bounding box center [395, 251] width 56 height 24
click at [463, 218] on input "c. 124638" at bounding box center [463, 217] width 1 height 4
radio input "true"
click at [442, 342] on button "Next" at bounding box center [463, 357] width 188 height 46
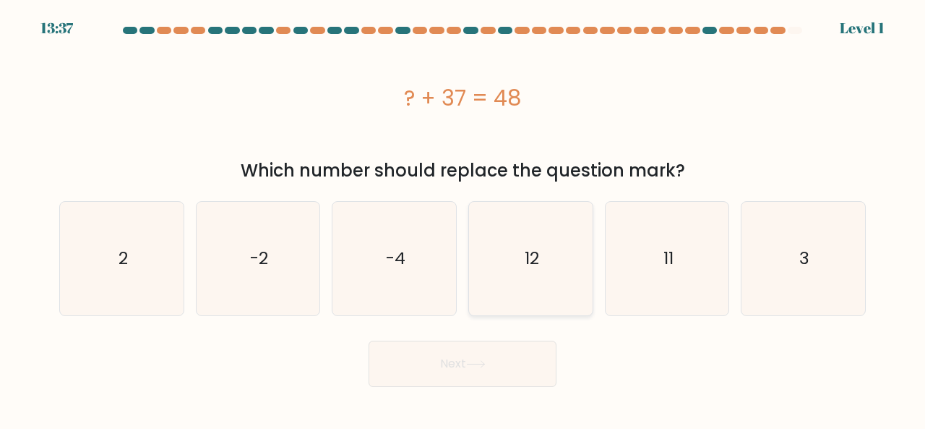
click at [546, 275] on icon "12" at bounding box center [531, 259] width 114 height 114
click at [463, 218] on input "d. 12" at bounding box center [463, 217] width 1 height 4
radio input "true"
click at [490, 356] on button "Next" at bounding box center [463, 364] width 188 height 46
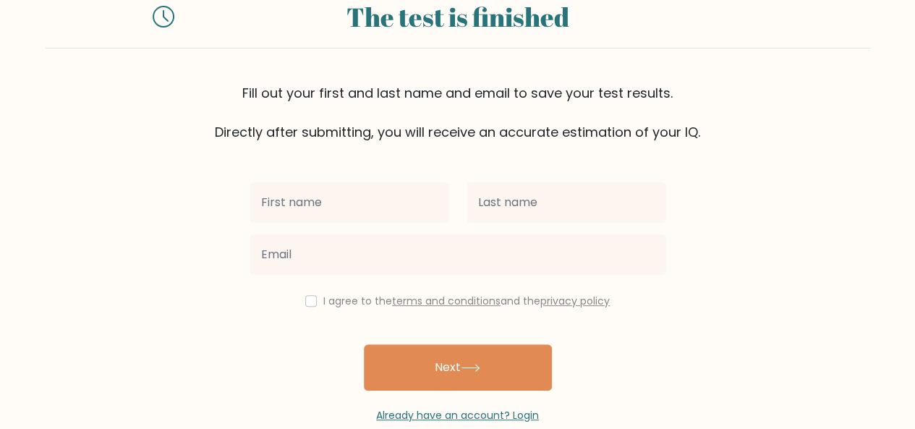
scroll to position [72, 0]
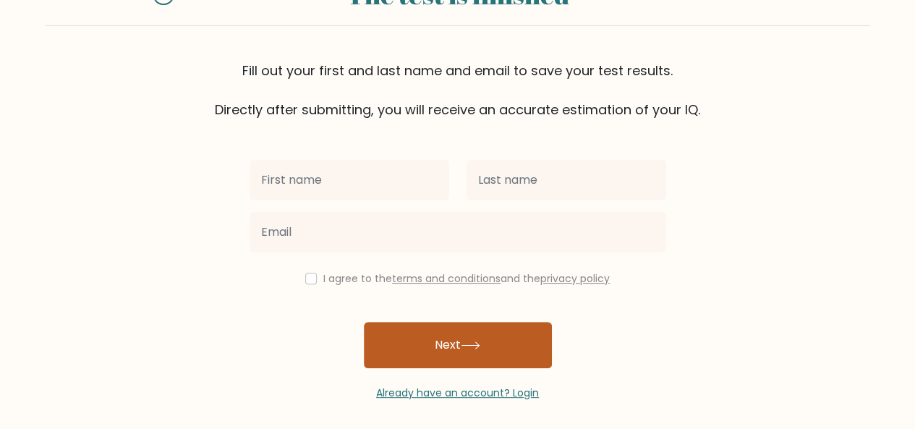
click at [444, 343] on button "Next" at bounding box center [458, 345] width 188 height 46
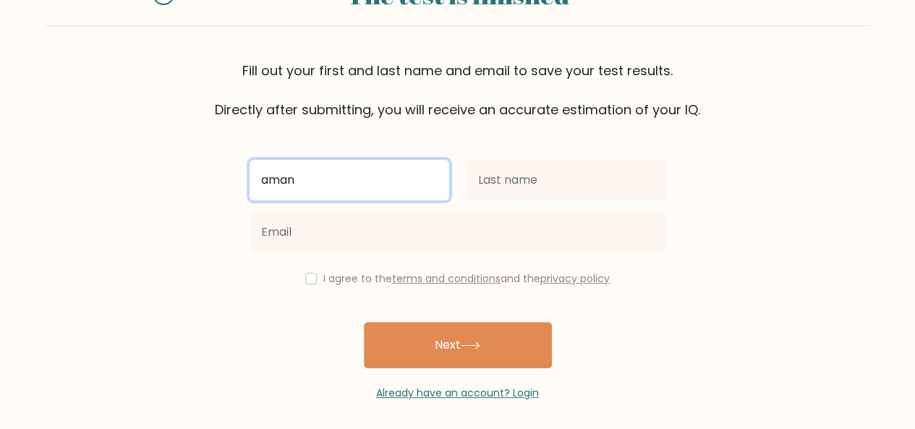
type input "aman"
